Goal: Navigation & Orientation: Find specific page/section

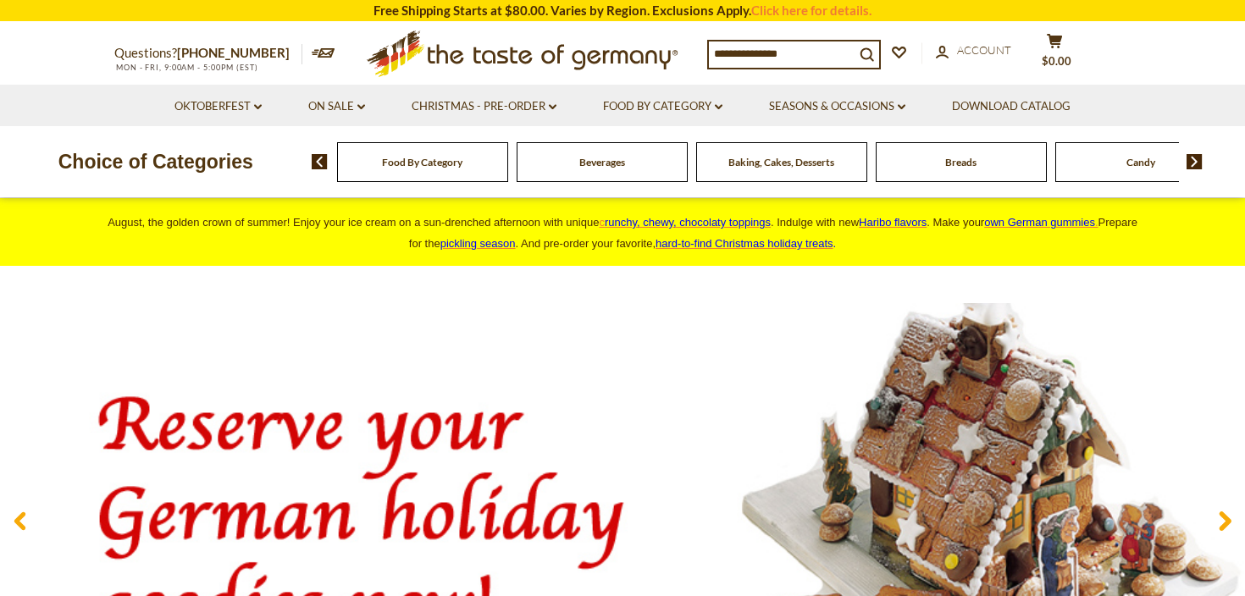
click at [432, 172] on div "Food By Category" at bounding box center [422, 162] width 171 height 40
click at [411, 152] on div "Food By Category" at bounding box center [422, 162] width 171 height 40
click at [410, 152] on div "Food By Category" at bounding box center [422, 162] width 171 height 40
click at [321, 161] on img at bounding box center [320, 161] width 16 height 15
click at [384, 160] on span "Food By Category" at bounding box center [414, 162] width 80 height 13
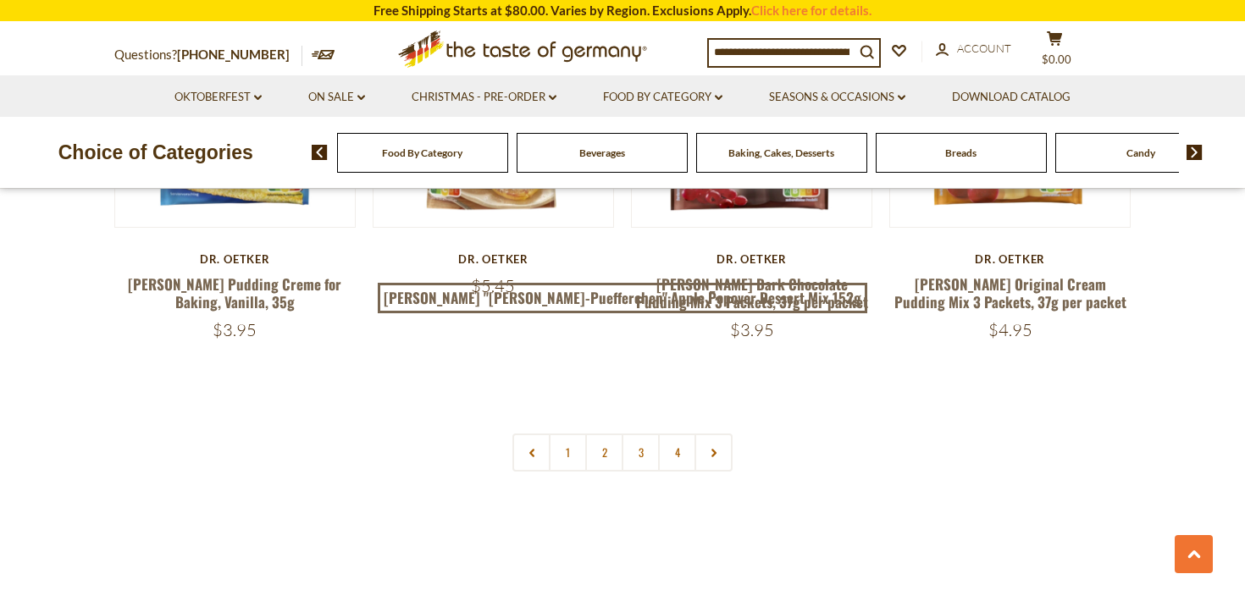
scroll to position [3812, 0]
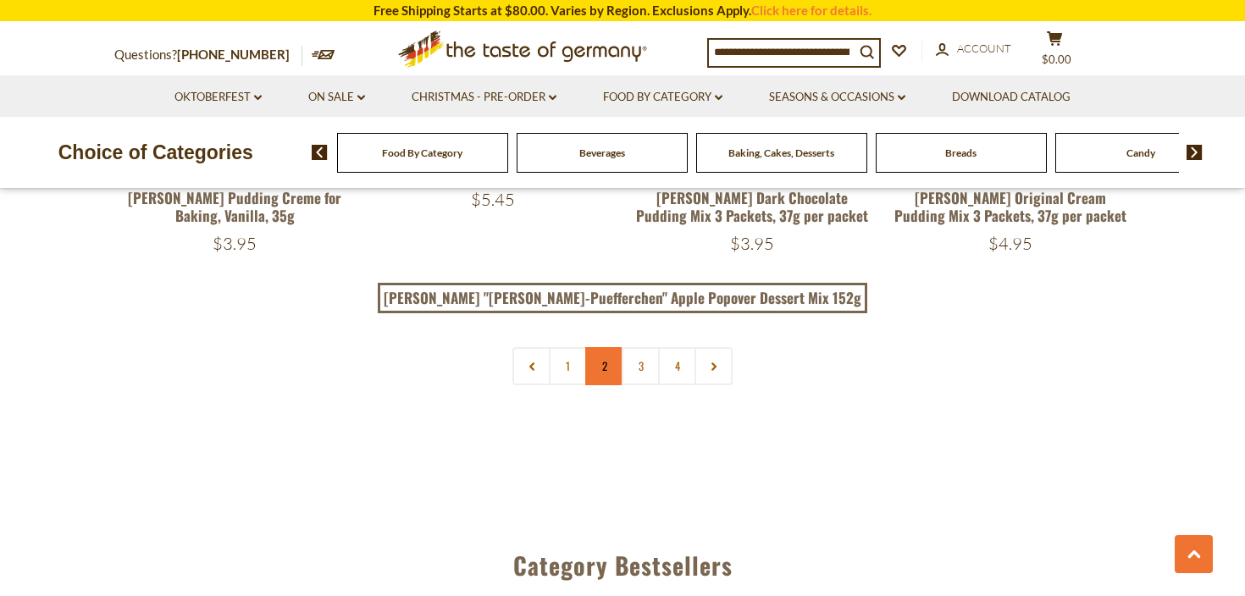
click at [601, 347] on link "2" at bounding box center [604, 366] width 38 height 38
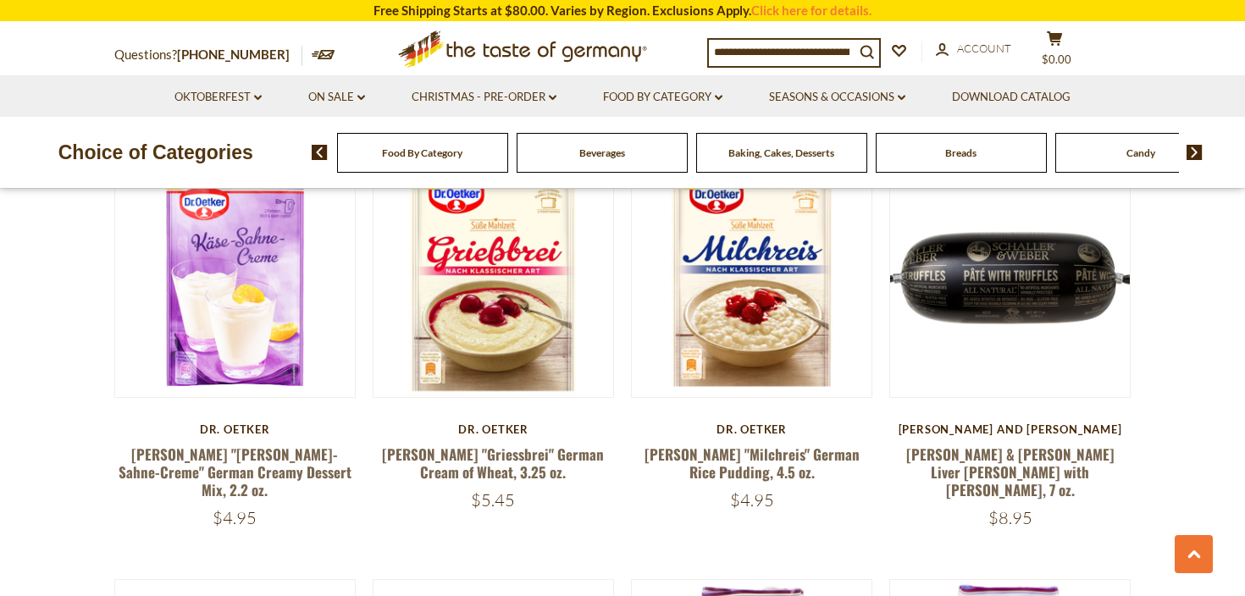
scroll to position [1059, 0]
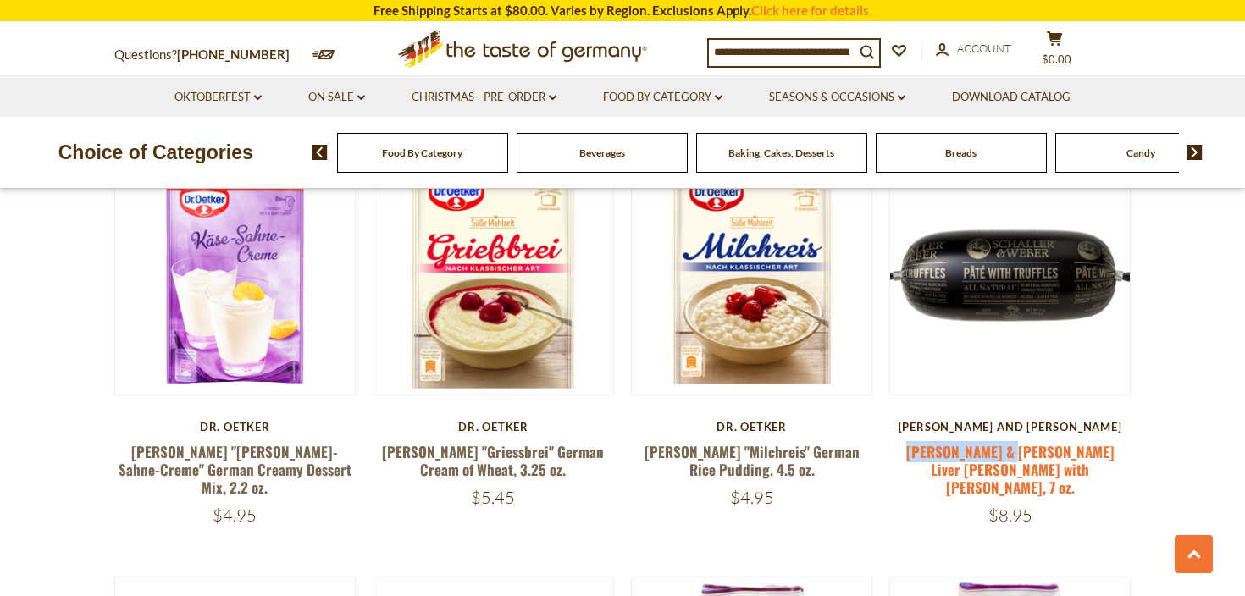
drag, startPoint x: 913, startPoint y: 446, endPoint x: 1015, endPoint y: 448, distance: 101.7
click at [1015, 448] on h5 "[PERSON_NAME] & [PERSON_NAME] Liver [PERSON_NAME] with [PERSON_NAME], 7 oz." at bounding box center [1010, 470] width 241 height 54
copy link "Schaller & Weber"
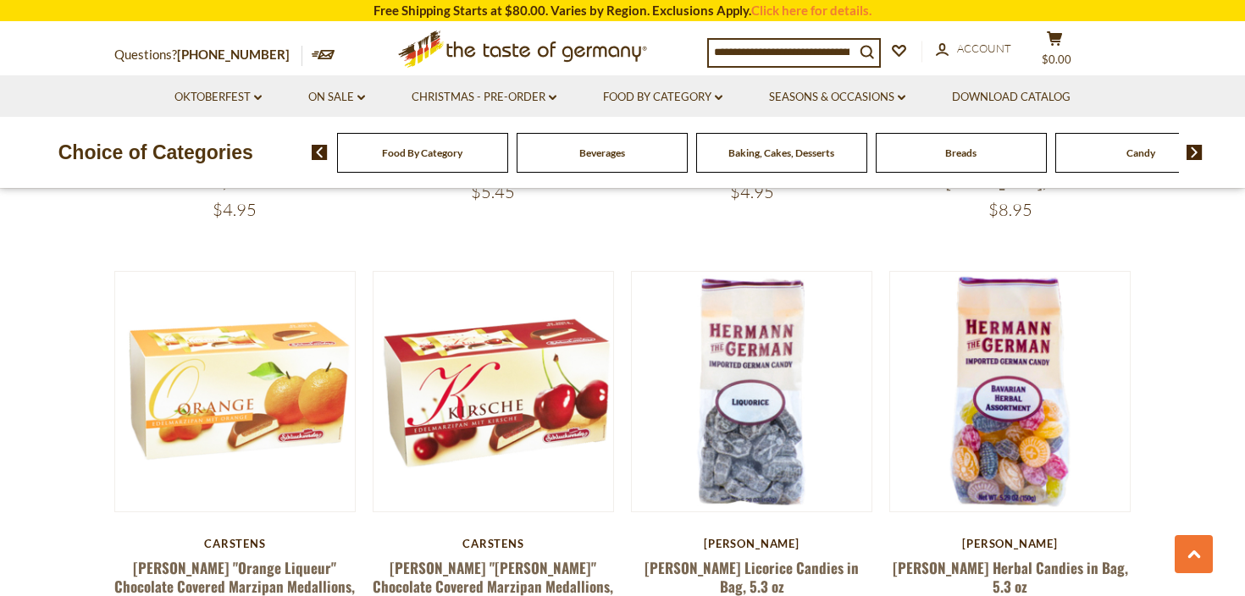
scroll to position [1366, 0]
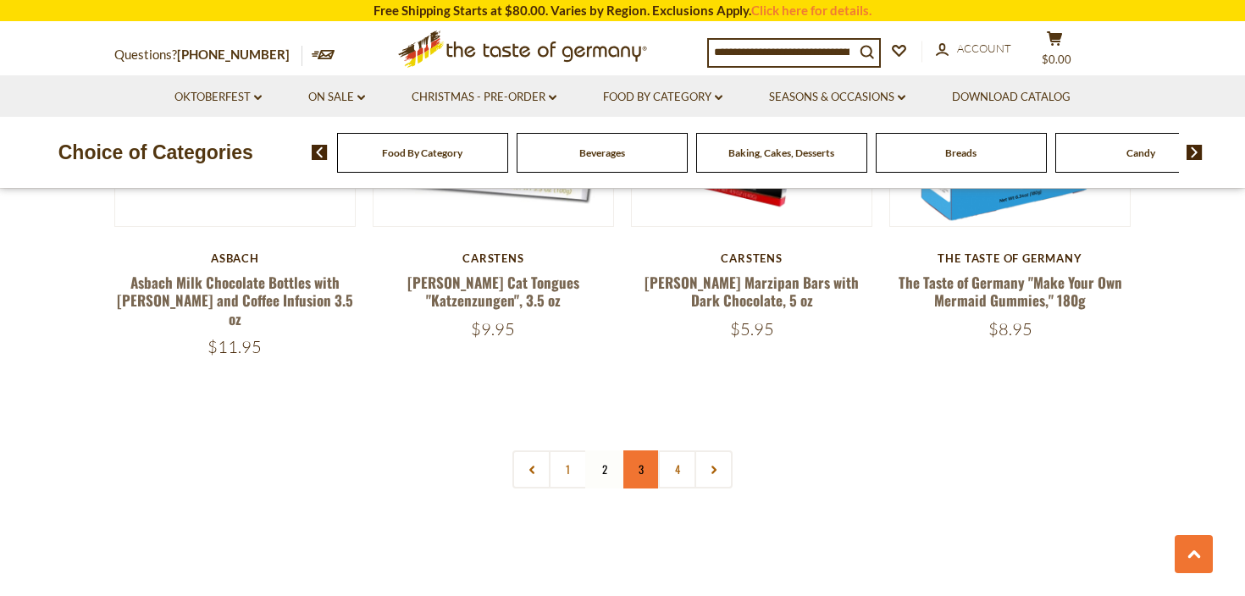
click at [634, 451] on link "3" at bounding box center [641, 470] width 38 height 38
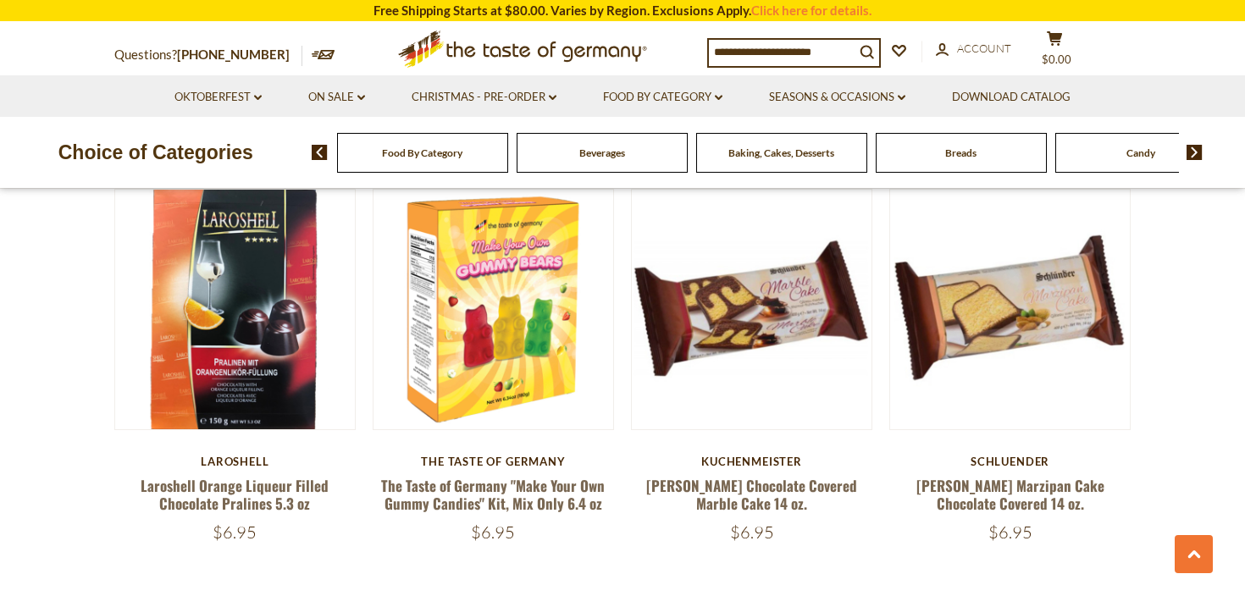
scroll to position [3489, 0]
